Goal: Task Accomplishment & Management: Complete application form

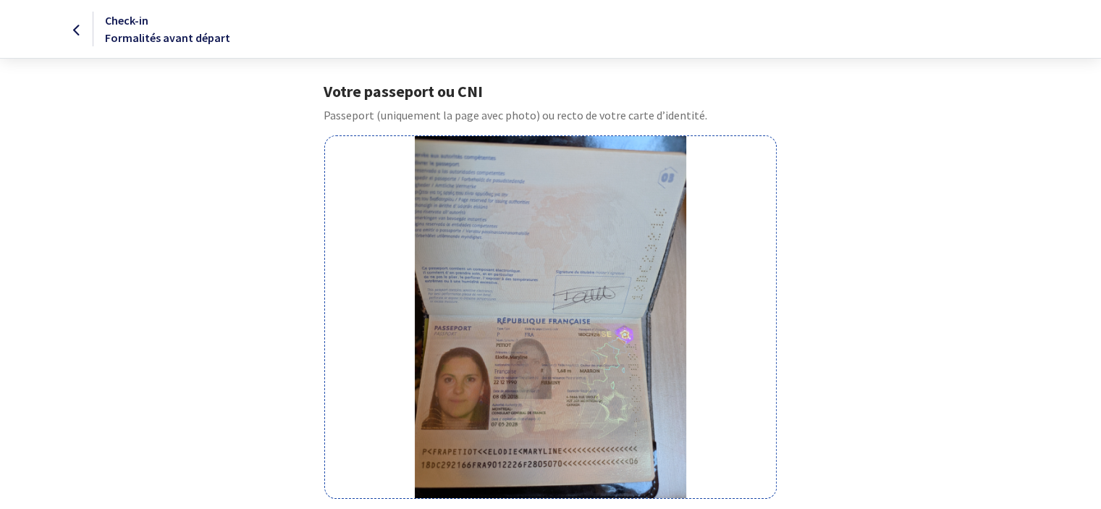
scroll to position [245, 0]
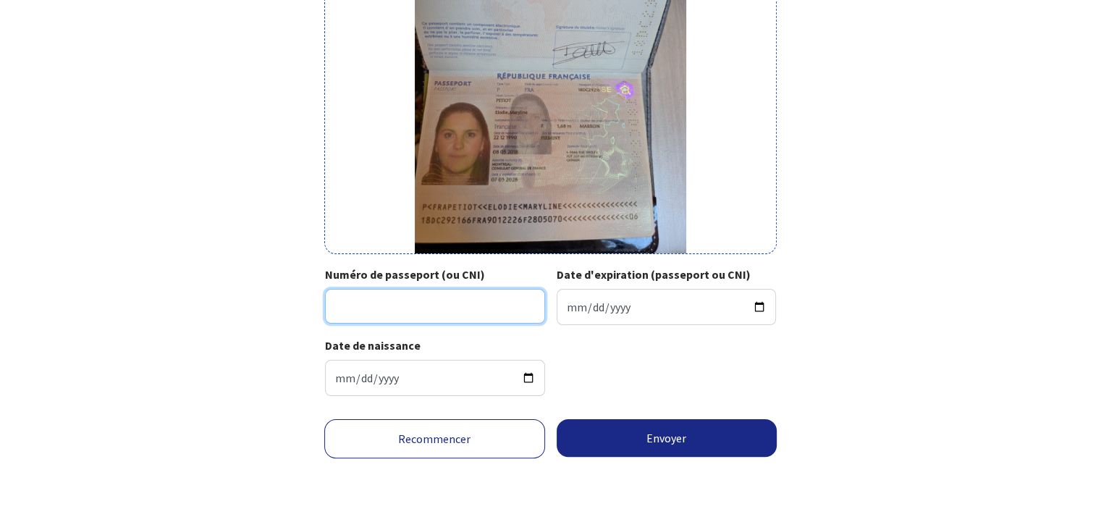
click at [415, 295] on input "Numéro de passeport (ou CNI)" at bounding box center [435, 306] width 220 height 35
type input "18DC29216"
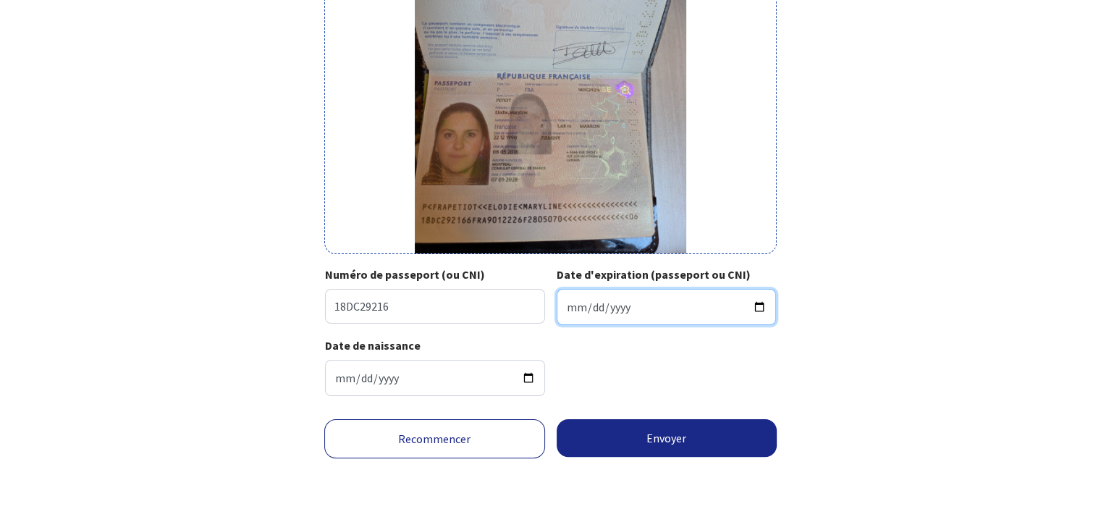
click at [593, 311] on input "Date d'expiration (passeport ou CNI)" at bounding box center [667, 307] width 220 height 36
click at [576, 311] on input "Date d'expiration (passeport ou CNI)" at bounding box center [667, 307] width 220 height 36
type input "2028-07-05"
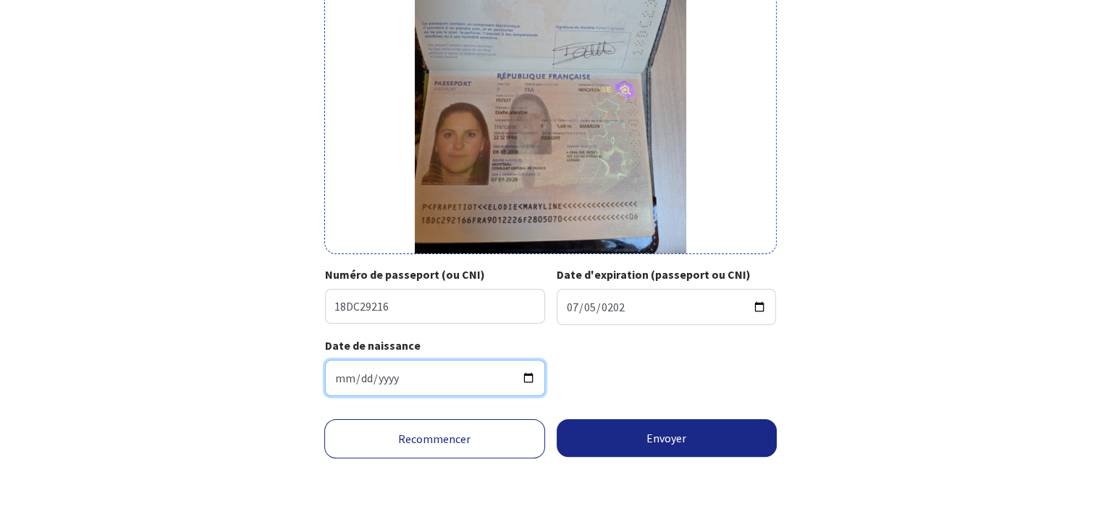
click at [350, 375] on input "1990-12-22" at bounding box center [435, 378] width 220 height 36
type input "0002-02-21"
click at [345, 384] on input "Date de naissance" at bounding box center [435, 378] width 220 height 36
type input "1990-12-22"
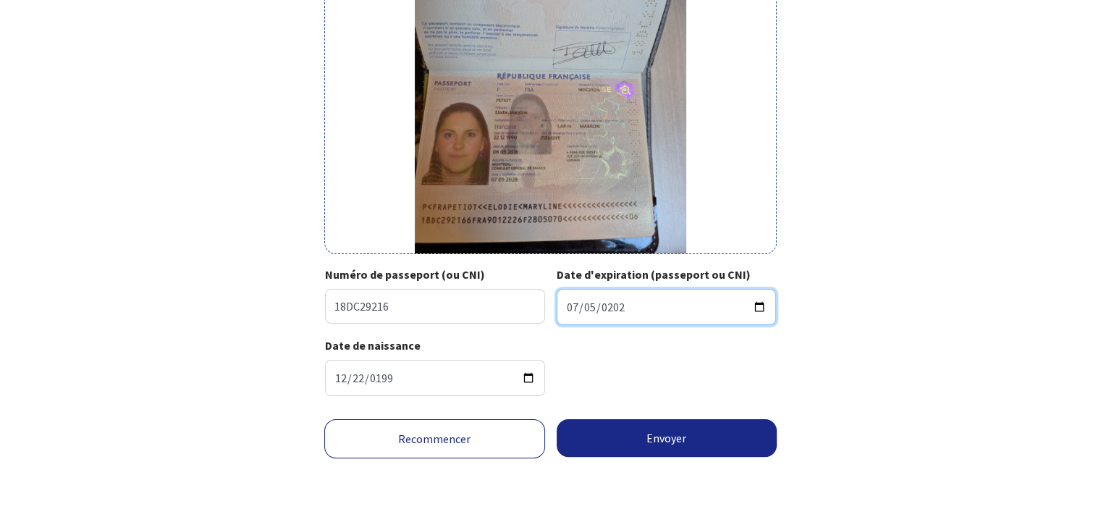
click at [640, 303] on input "2028-07-05" at bounding box center [667, 307] width 220 height 36
click at [575, 307] on input "2028-07-05" at bounding box center [667, 307] width 220 height 36
click at [592, 307] on input "2028-07-05" at bounding box center [667, 307] width 220 height 36
type input "2028-07-05"
click at [564, 306] on input "2028-07-05" at bounding box center [667, 307] width 220 height 36
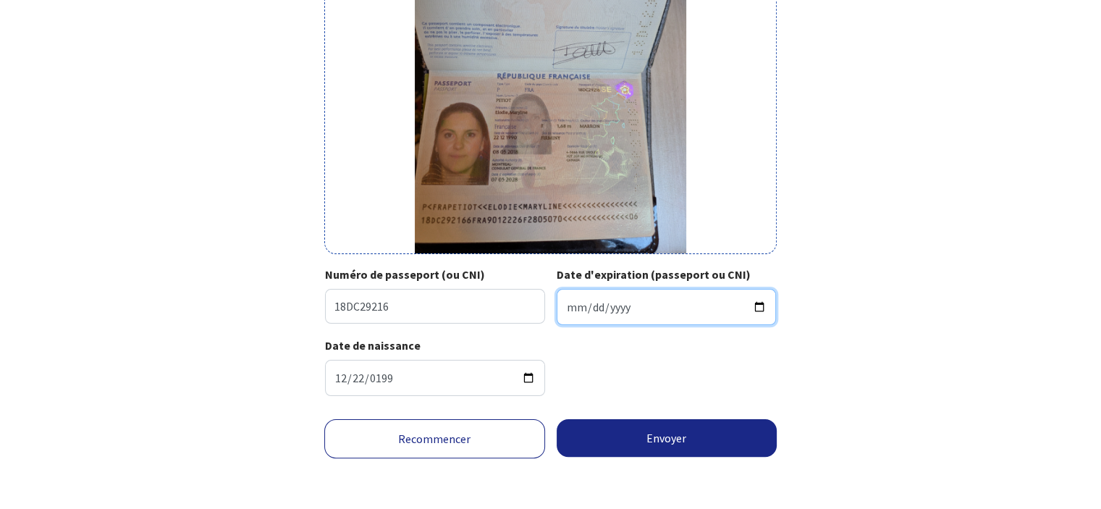
click at [564, 306] on input "2028-07-05" at bounding box center [667, 307] width 220 height 36
click at [500, 172] on img at bounding box center [550, 72] width 271 height 362
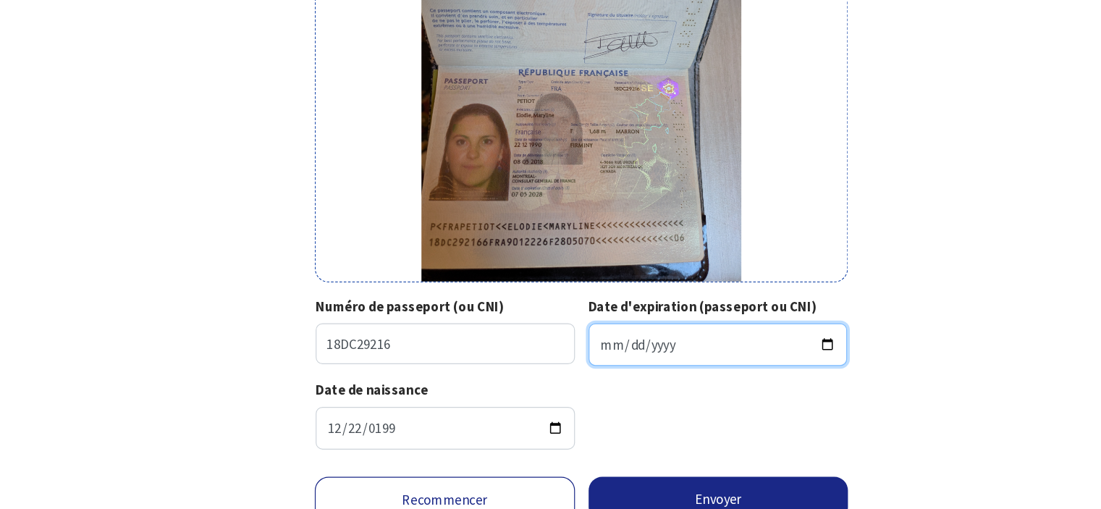
click at [576, 311] on input "Date d'expiration (passeport ou CNI)" at bounding box center [667, 307] width 220 height 36
type input "2028-05-05"
type input "2028-05-07"
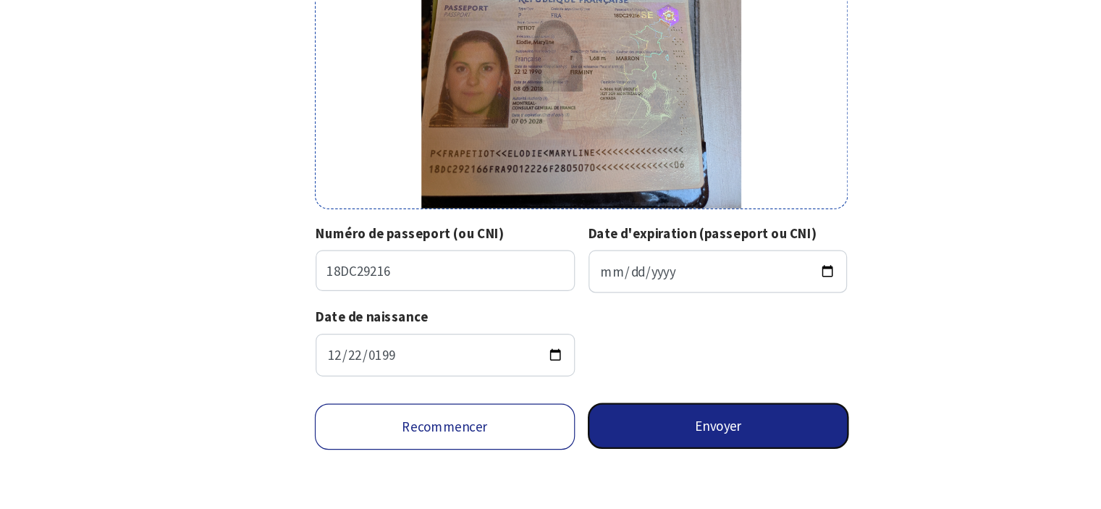
click at [622, 436] on button "Envoyer" at bounding box center [667, 438] width 221 height 38
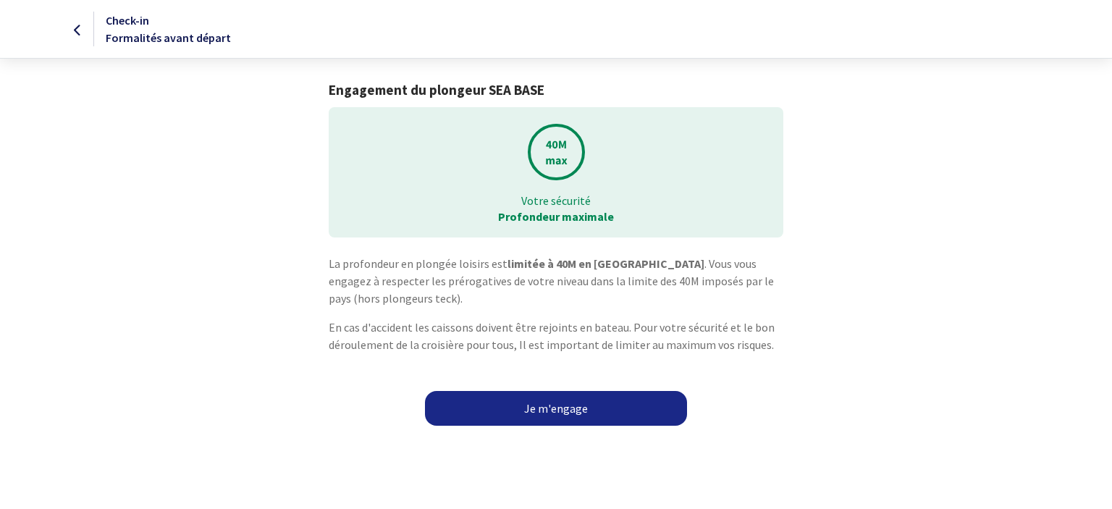
click at [572, 413] on link "Je m'engage" at bounding box center [556, 408] width 262 height 35
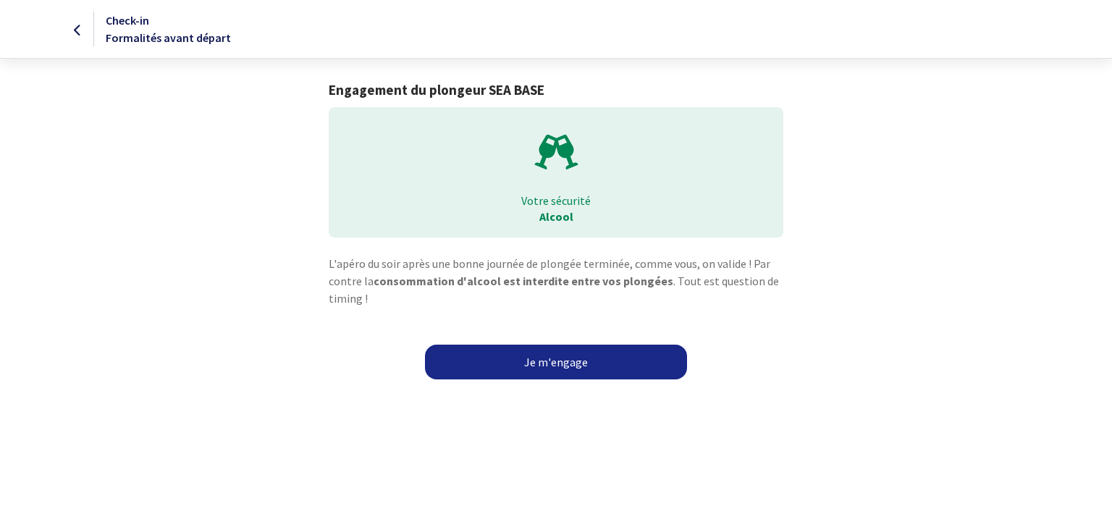
click at [617, 352] on link "Je m'engage" at bounding box center [556, 362] width 262 height 35
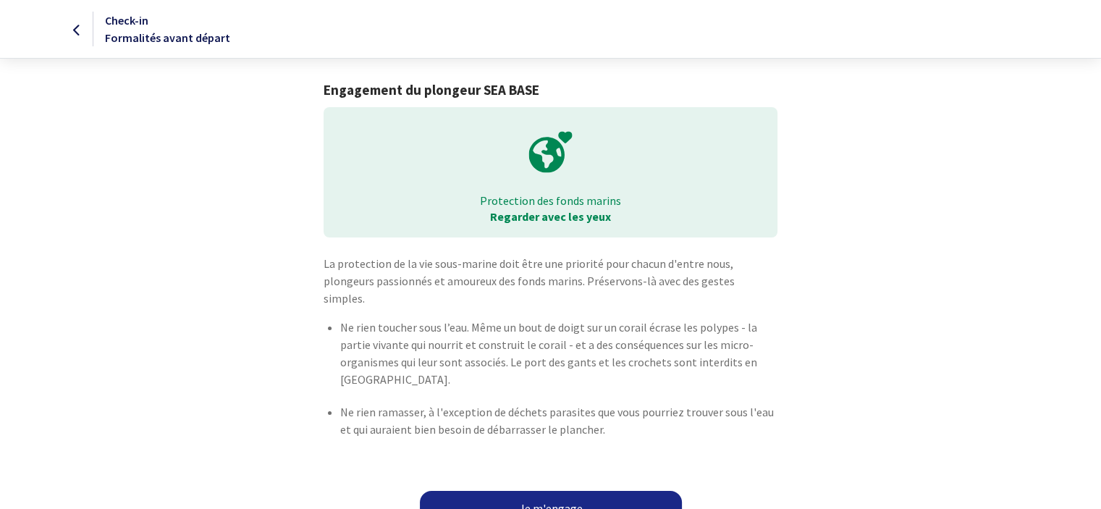
scroll to position [7, 0]
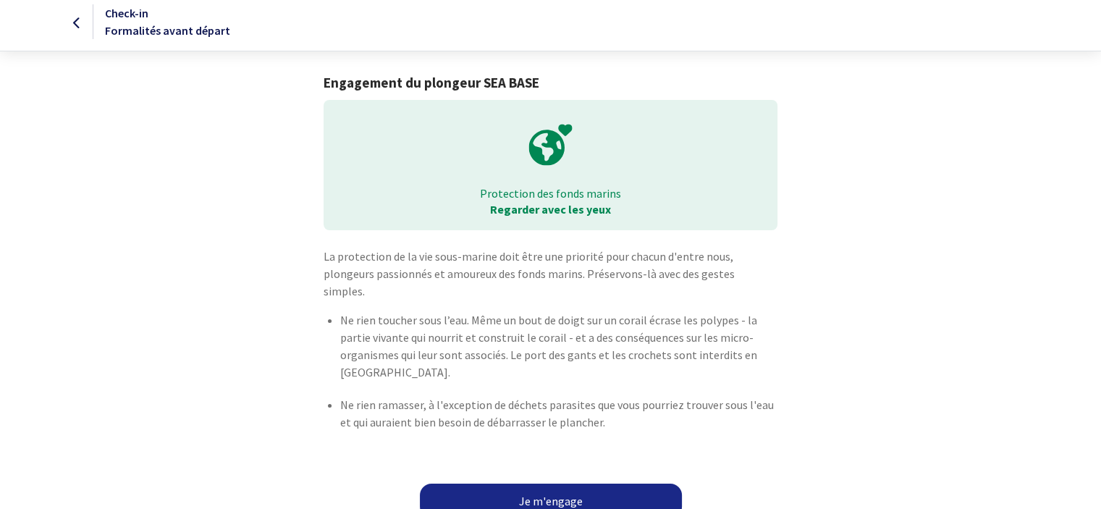
click at [602, 484] on link "Je m'engage" at bounding box center [551, 501] width 262 height 35
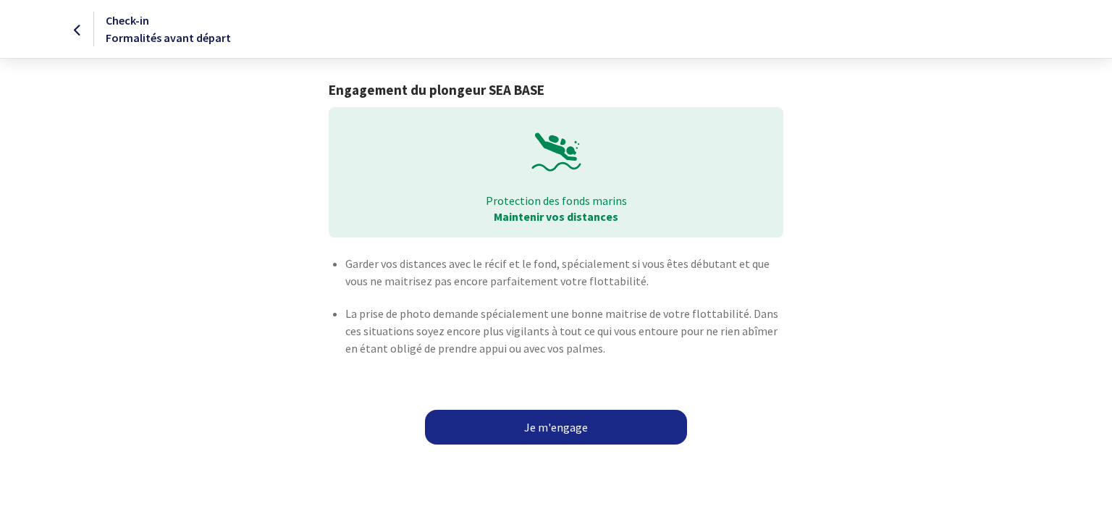
click at [609, 423] on link "Je m'engage" at bounding box center [556, 427] width 262 height 35
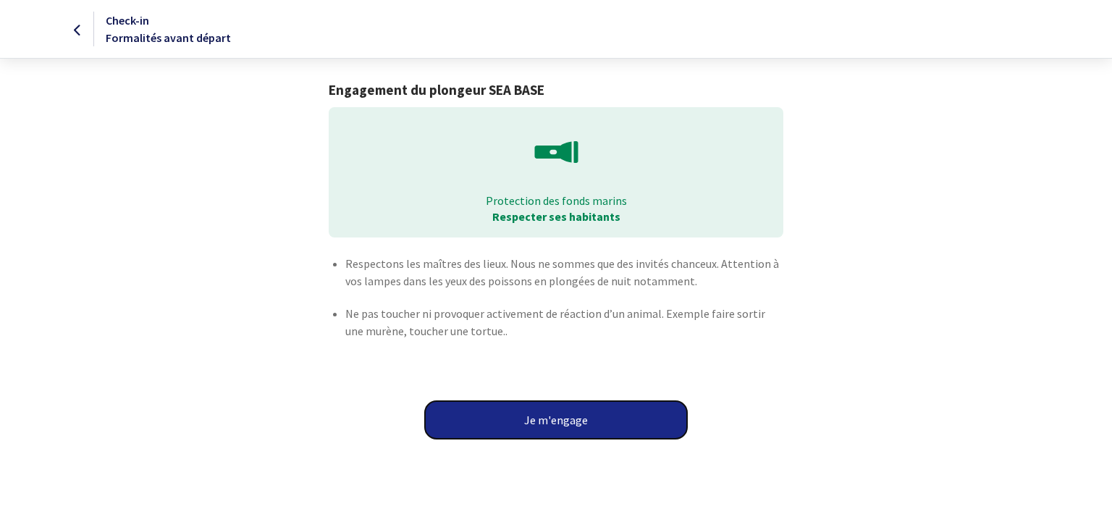
click at [579, 410] on button "Je m'engage" at bounding box center [556, 420] width 262 height 38
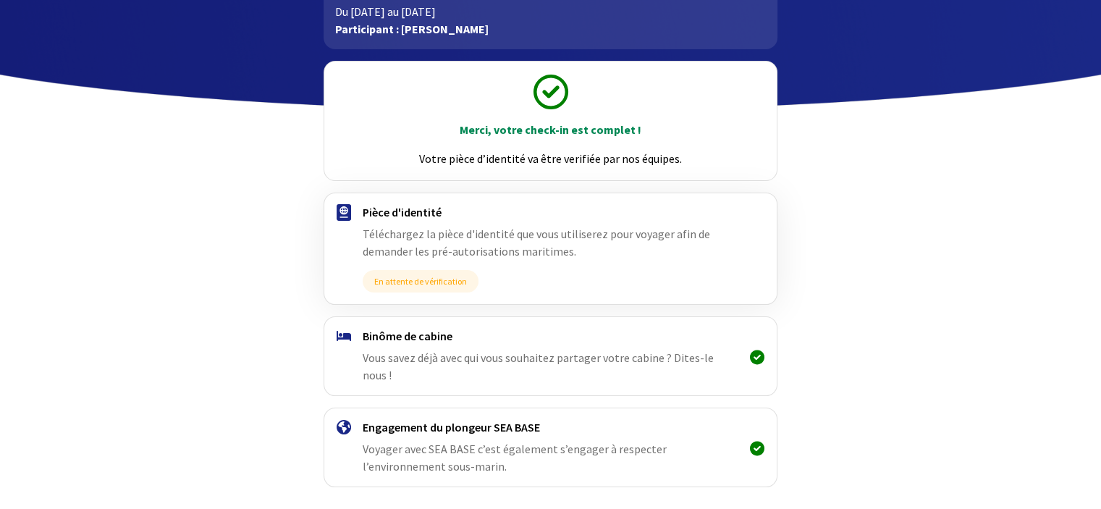
scroll to position [148, 0]
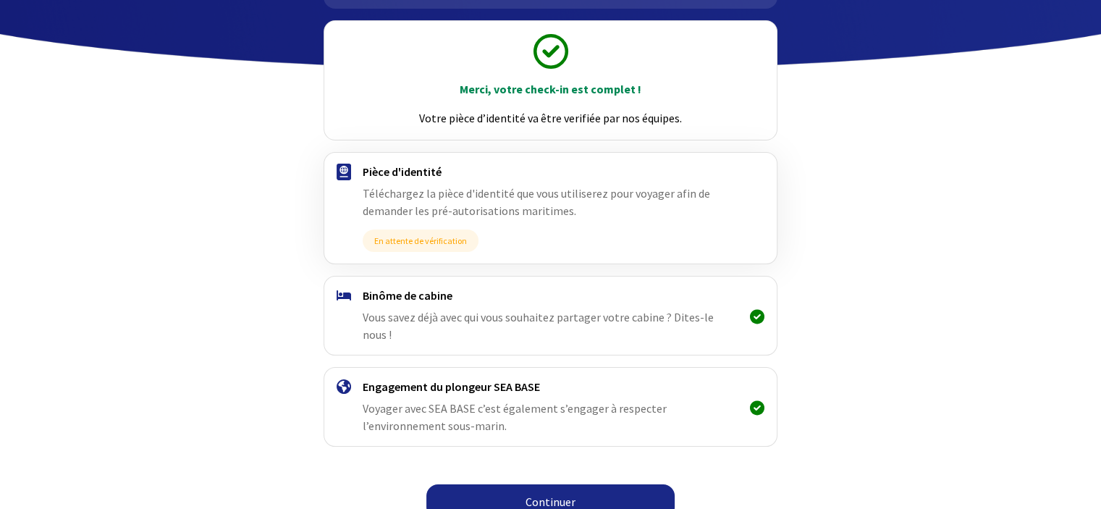
click at [578, 484] on link "Continuer" at bounding box center [550, 501] width 248 height 35
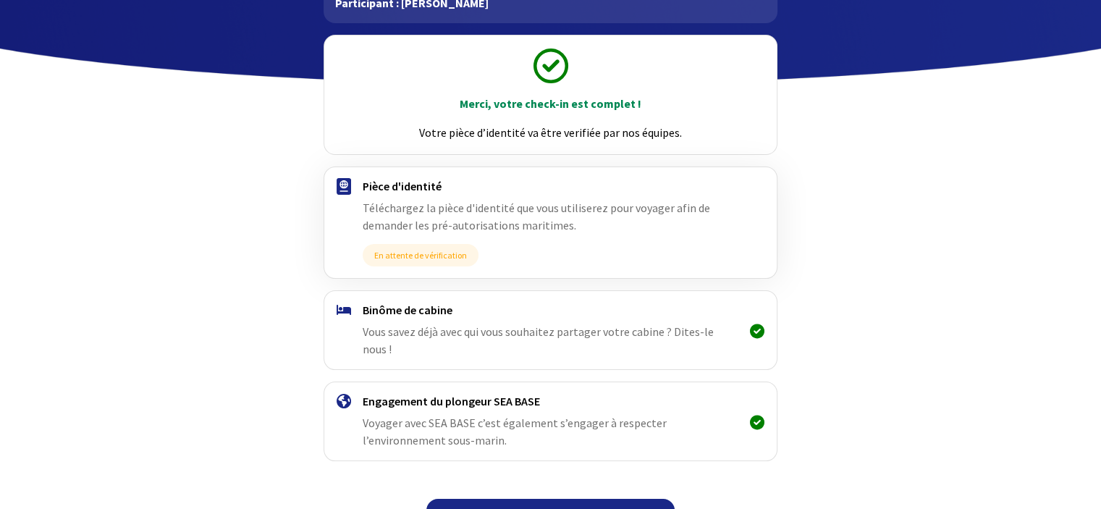
scroll to position [148, 0]
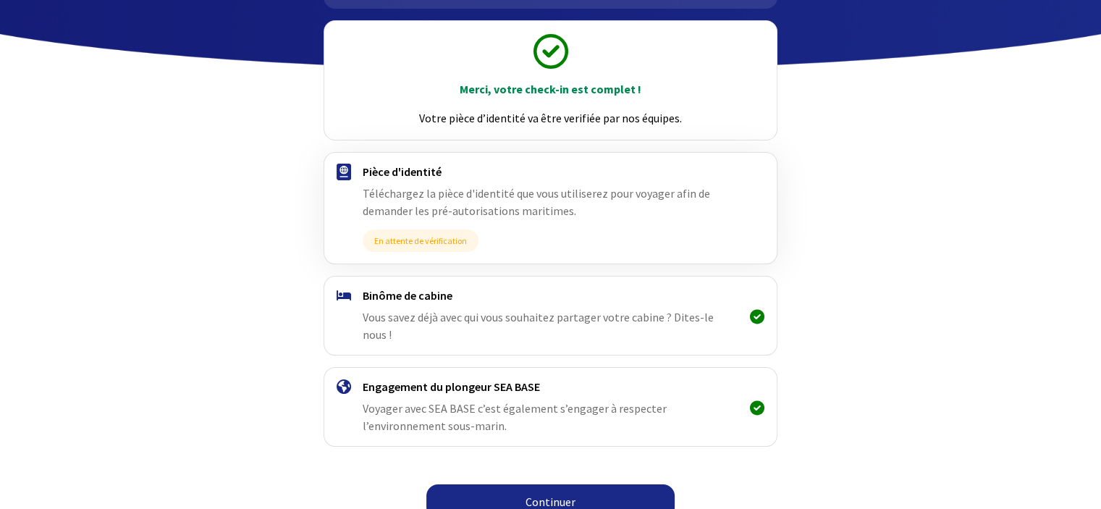
click at [565, 484] on link "Continuer" at bounding box center [550, 501] width 248 height 35
